Goal: Navigation & Orientation: Understand site structure

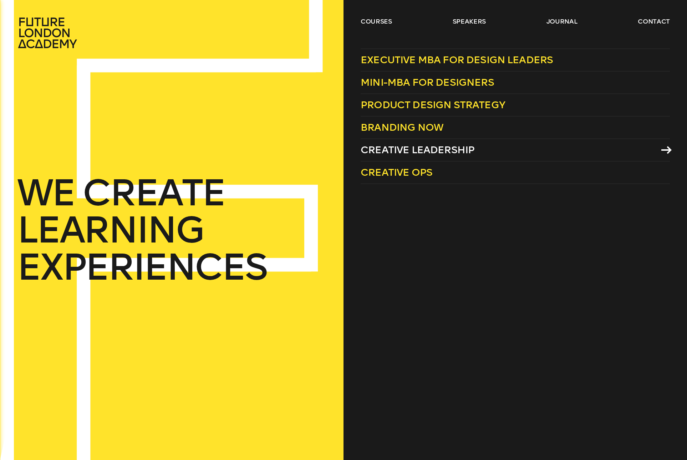
click at [410, 147] on span "Creative Leadership" at bounding box center [418, 150] width 114 height 12
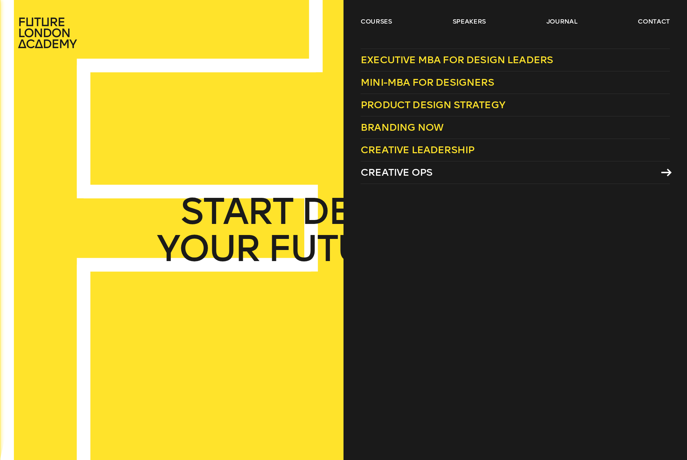
click at [485, 169] on link "Creative Ops" at bounding box center [515, 172] width 309 height 22
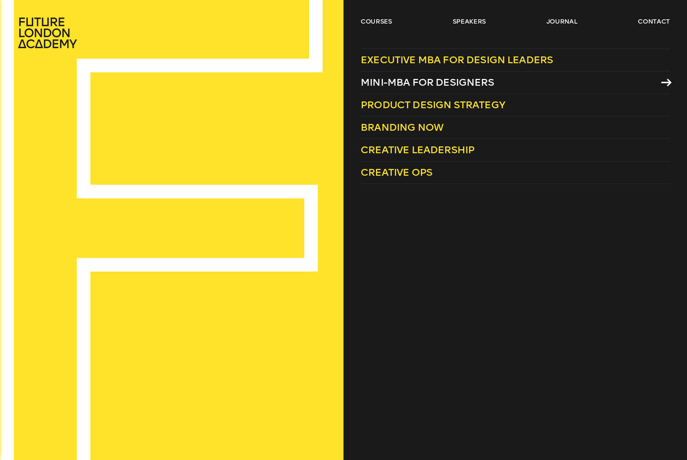
click at [400, 81] on span "Mini-MBA for Designers" at bounding box center [427, 82] width 133 height 12
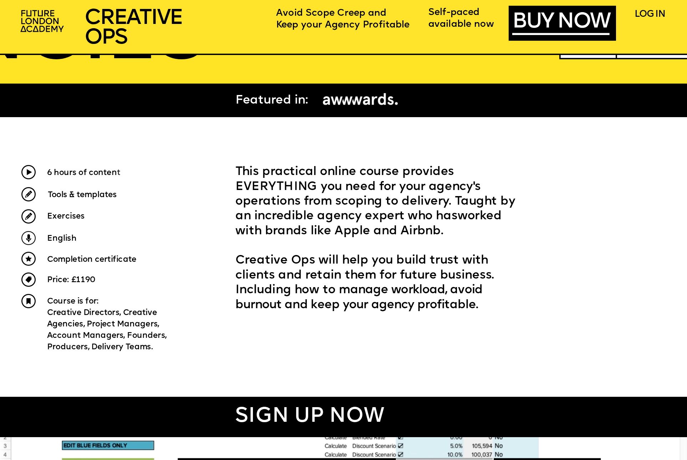
scroll to position [305, 0]
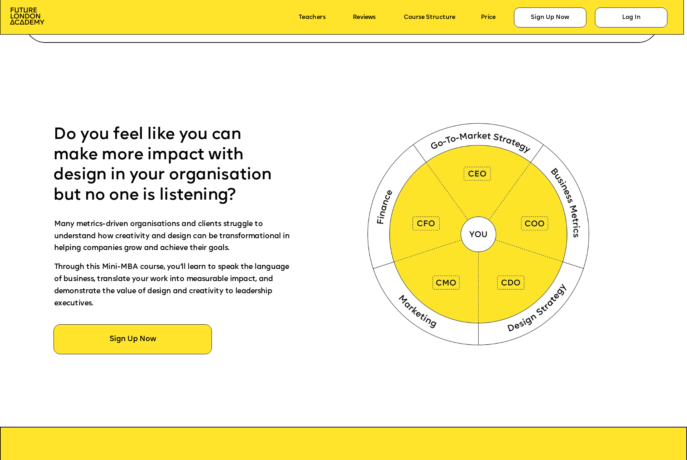
scroll to position [399, 0]
